Goal: Information Seeking & Learning: Learn about a topic

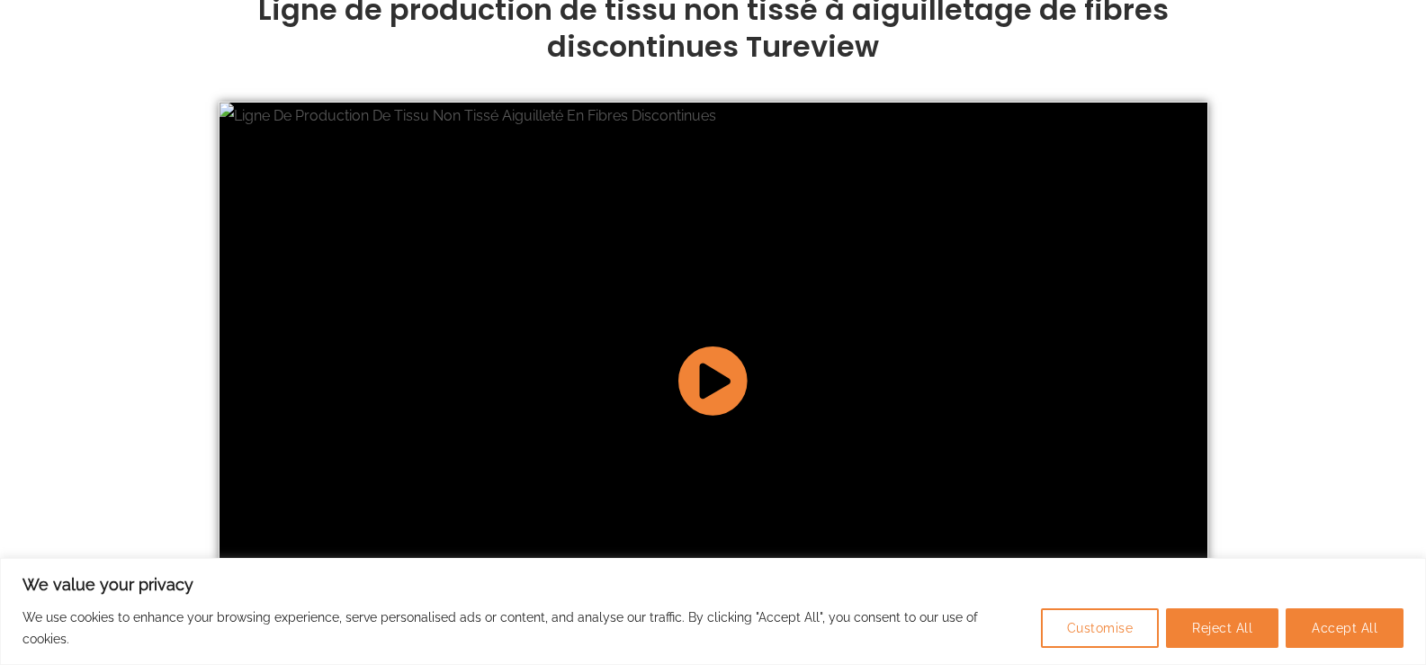
click at [715, 375] on icon at bounding box center [713, 380] width 71 height 71
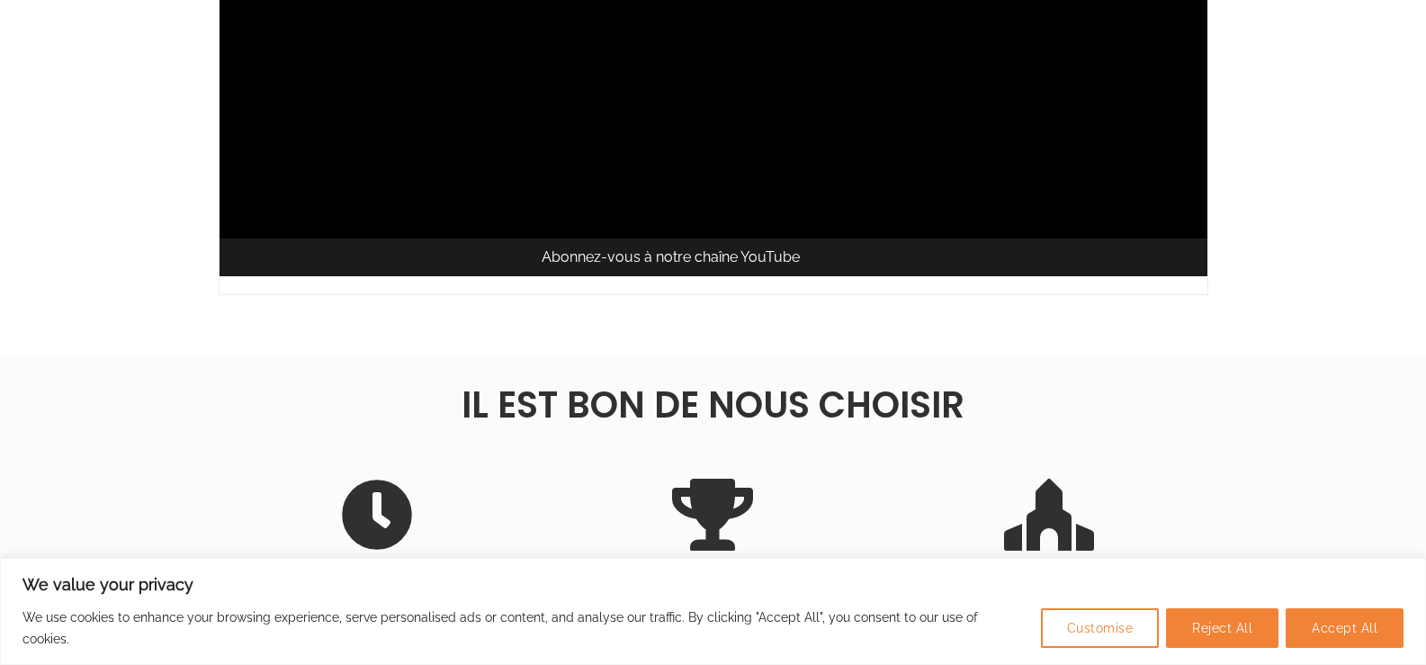
scroll to position [2310, 0]
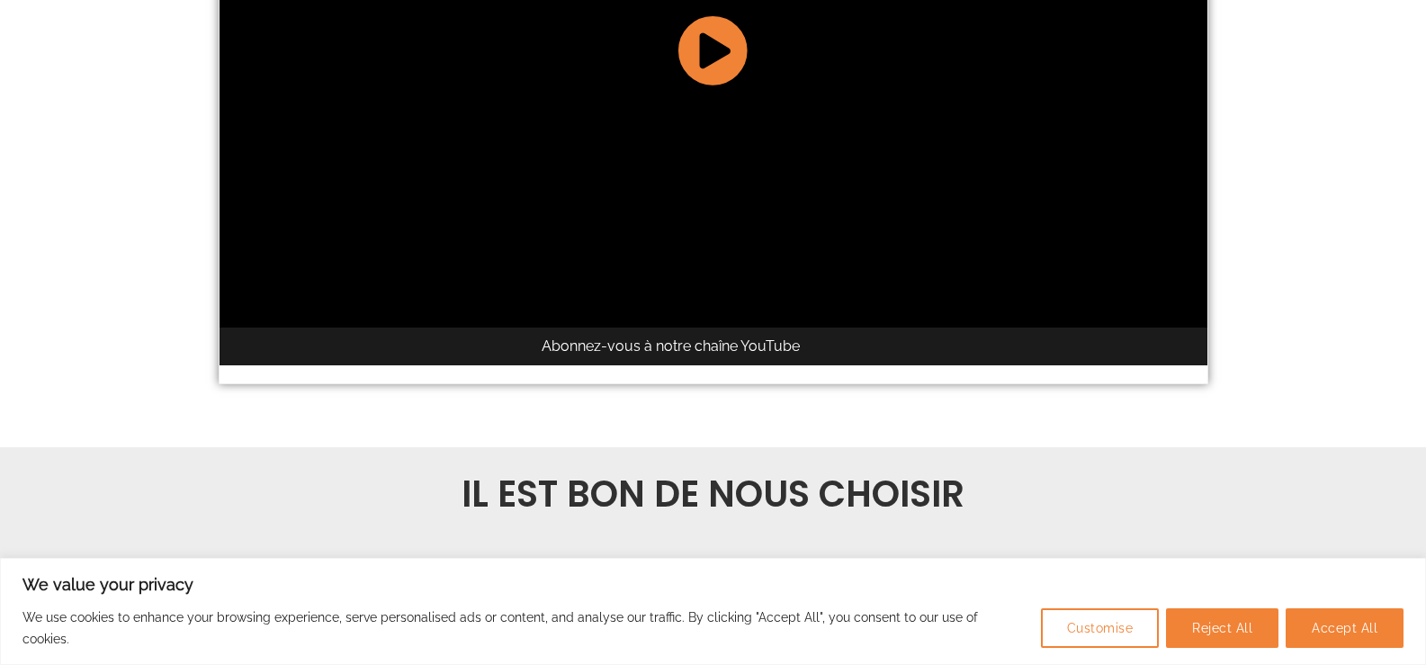
click at [697, 22] on icon at bounding box center [713, 49] width 71 height 71
click at [704, 24] on icon at bounding box center [713, 49] width 71 height 71
click at [722, 32] on icon at bounding box center [713, 49] width 71 height 71
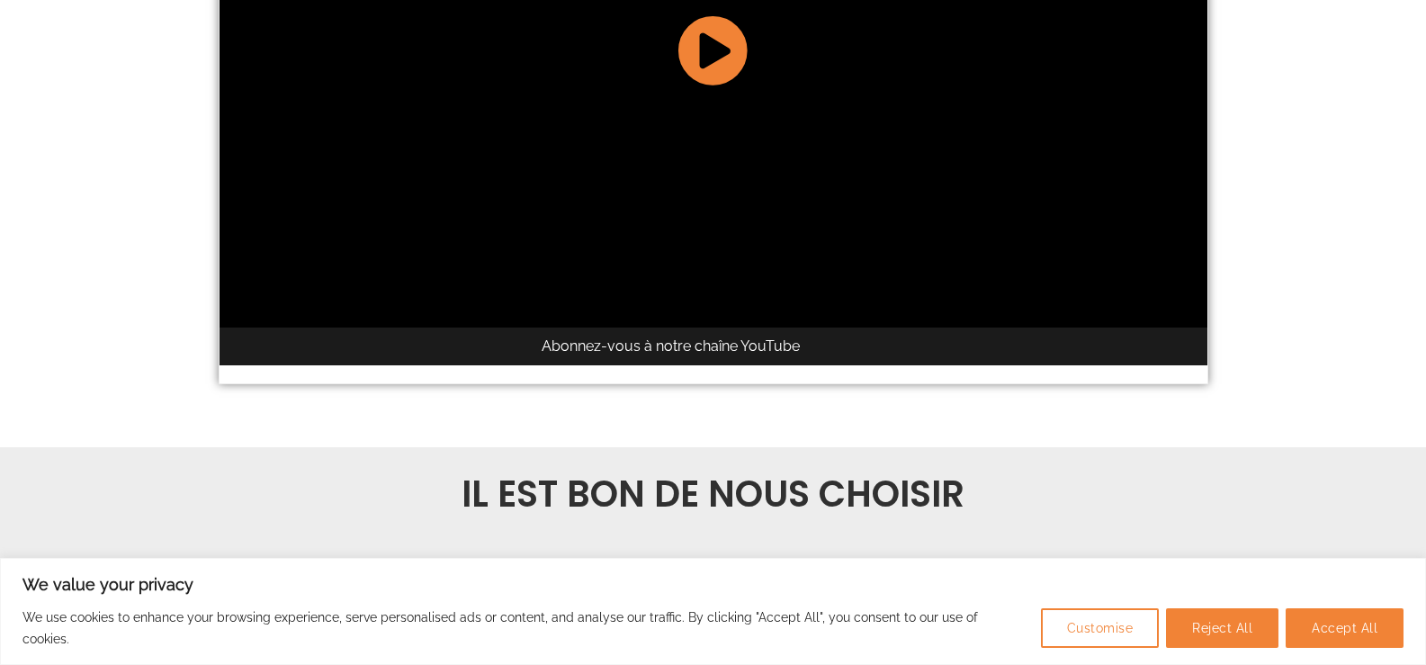
scroll to position [1980, 0]
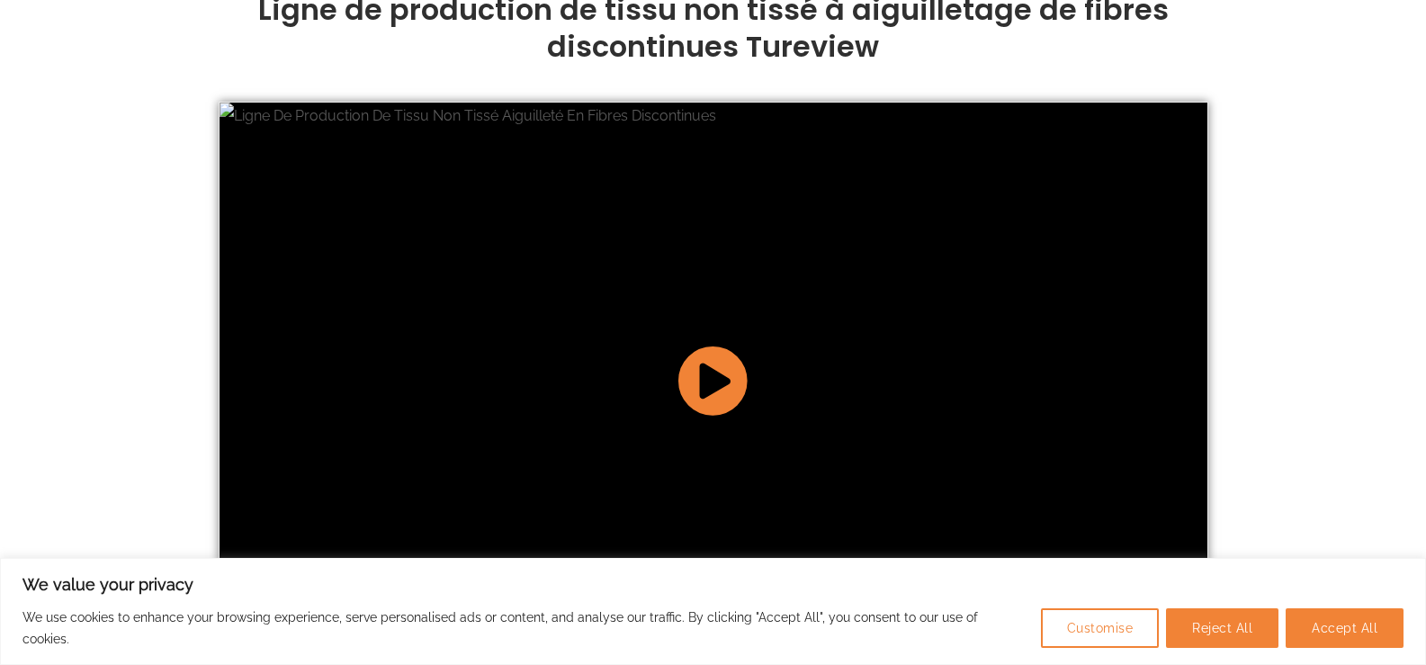
drag, startPoint x: 724, startPoint y: 346, endPoint x: 877, endPoint y: 461, distance: 190.8
click at [877, 461] on div at bounding box center [714, 381] width 988 height 556
click at [713, 372] on icon at bounding box center [713, 380] width 71 height 71
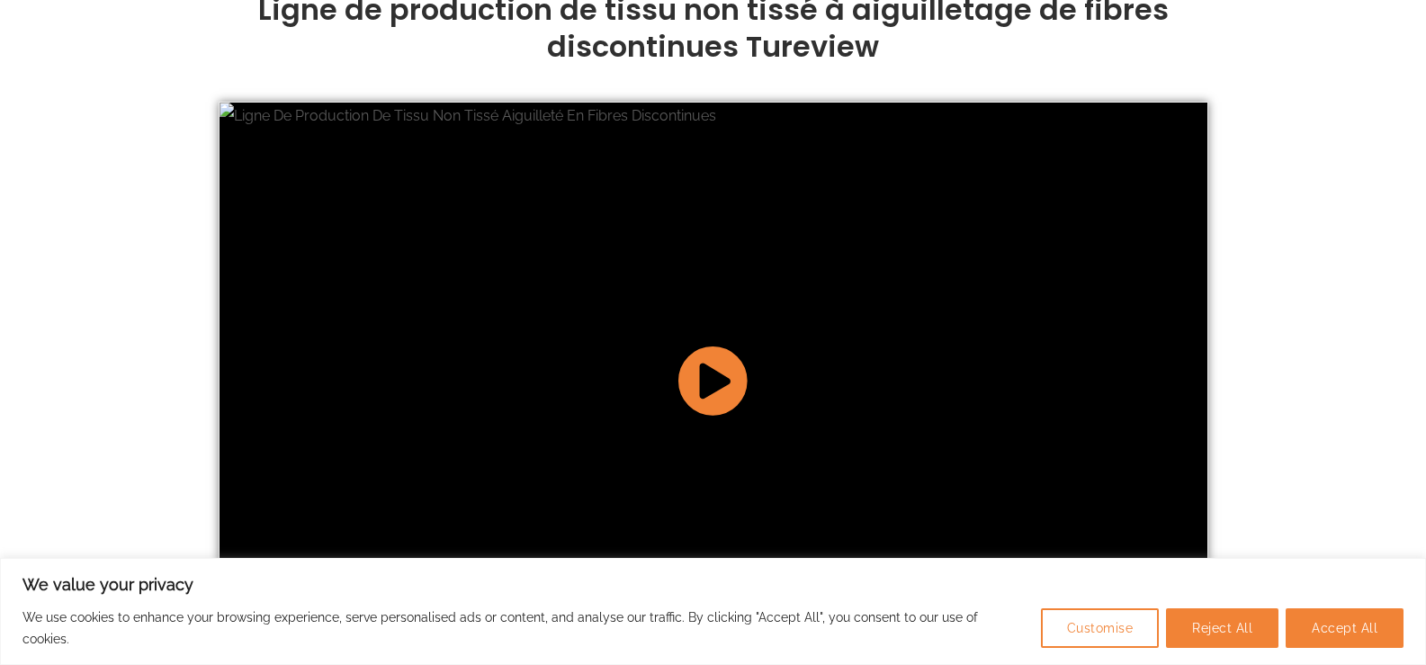
click at [716, 366] on icon at bounding box center [713, 380] width 71 height 71
drag, startPoint x: 716, startPoint y: 366, endPoint x: 840, endPoint y: 117, distance: 278.1
click at [716, 363] on icon at bounding box center [713, 380] width 71 height 71
